Goal: Navigation & Orientation: Find specific page/section

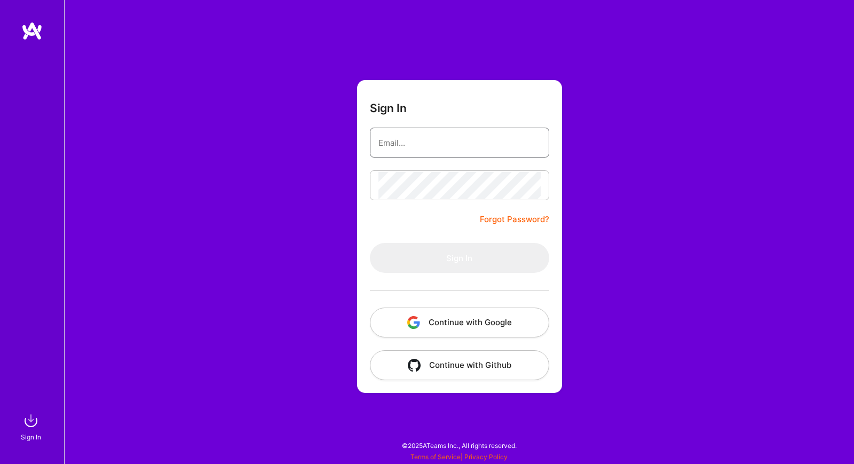
type input "[PERSON_NAME][EMAIL_ADDRESS][DOMAIN_NAME]"
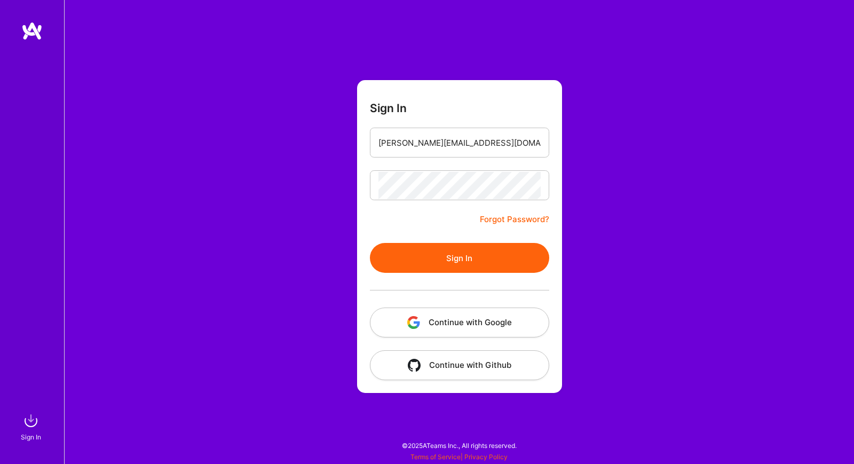
click at [176, 192] on div "Sign In [PERSON_NAME][EMAIL_ADDRESS][DOMAIN_NAME] Forgot Password? Sign In Cont…" at bounding box center [459, 232] width 790 height 464
click at [419, 262] on button "Sign In" at bounding box center [459, 258] width 179 height 30
